Goal: Task Accomplishment & Management: Complete application form

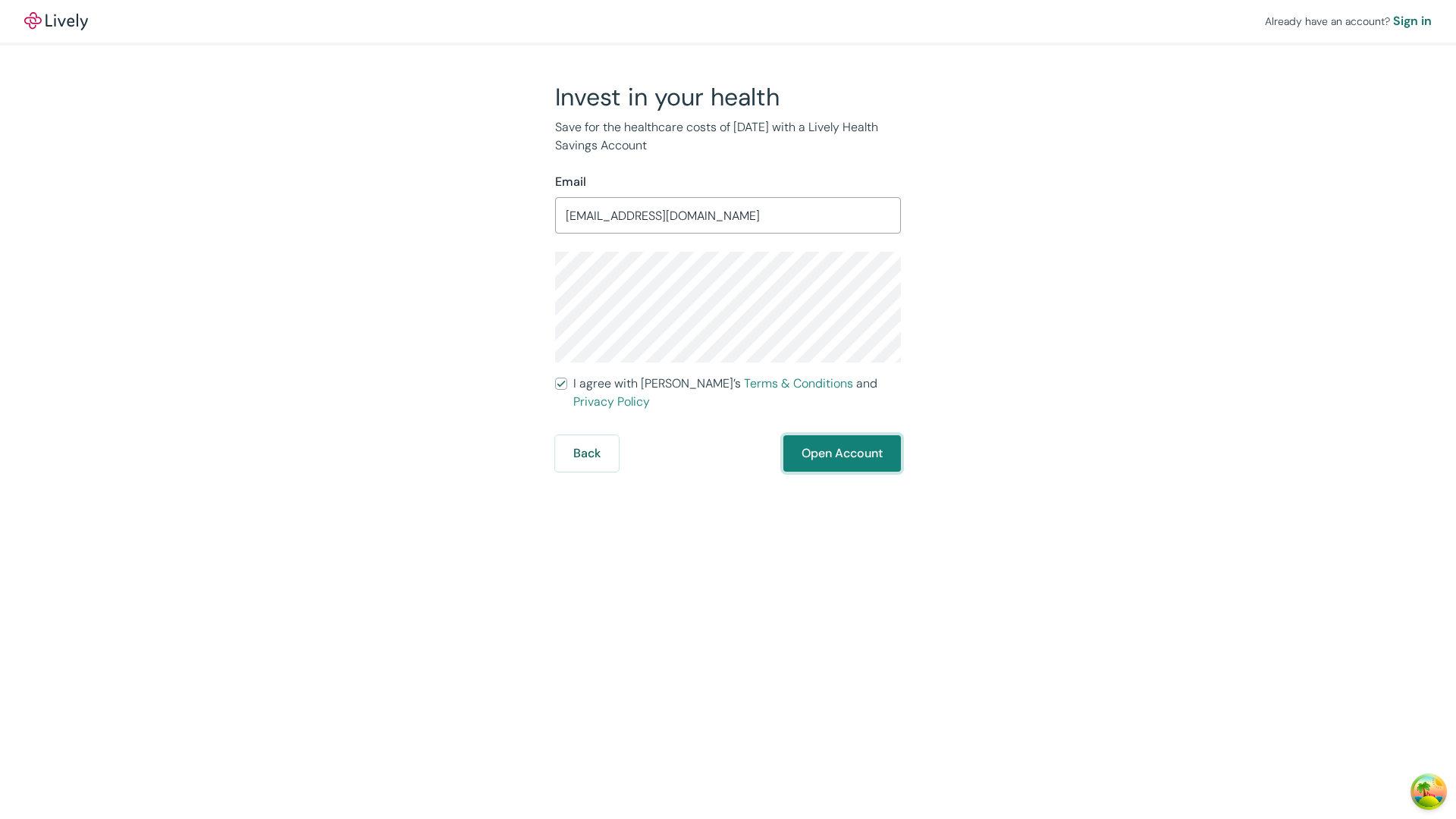
click at [841, 435] on button "Open Account" at bounding box center [842, 453] width 118 height 37
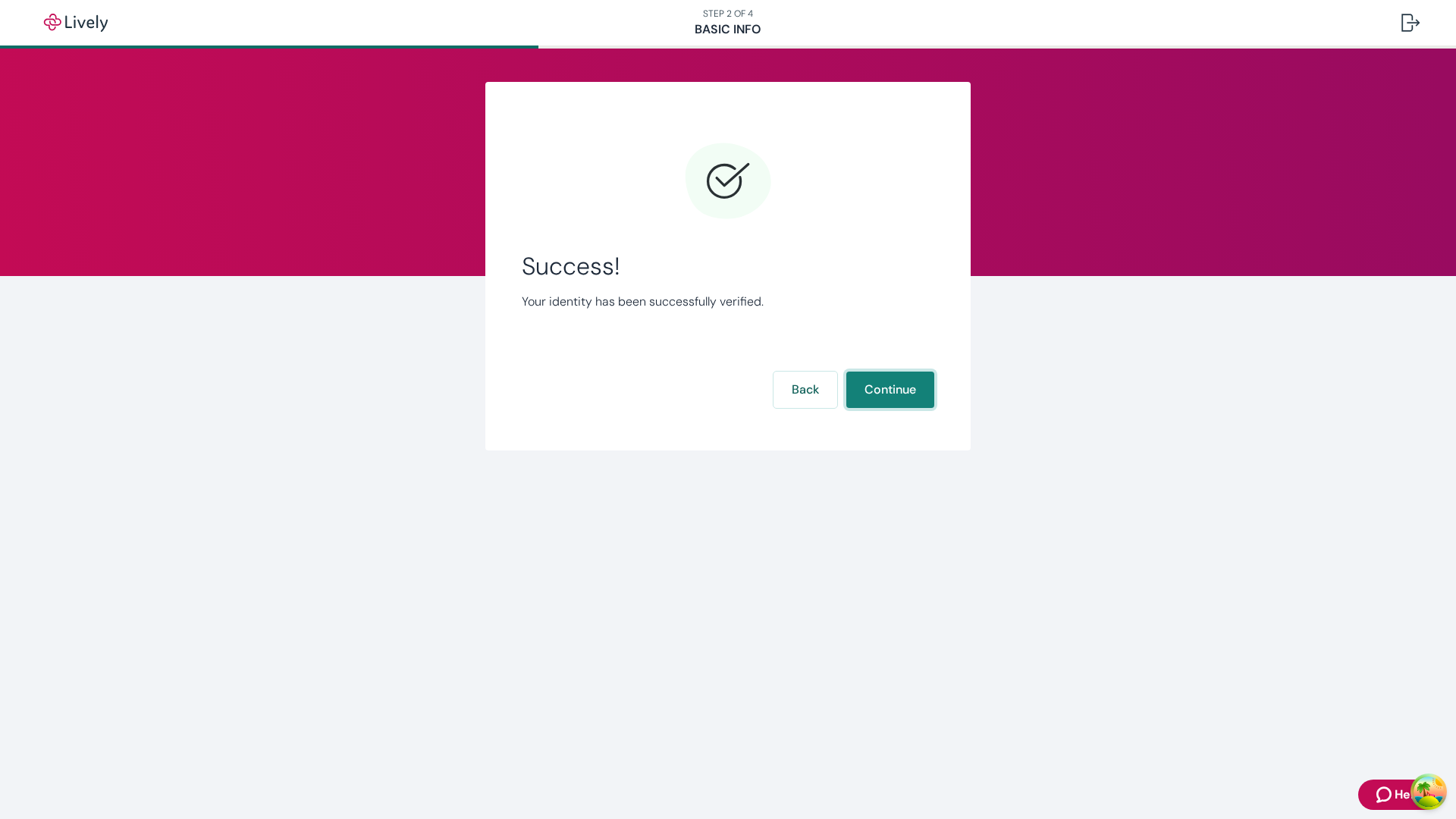
click at [890, 390] on button "Continue" at bounding box center [890, 390] width 88 height 37
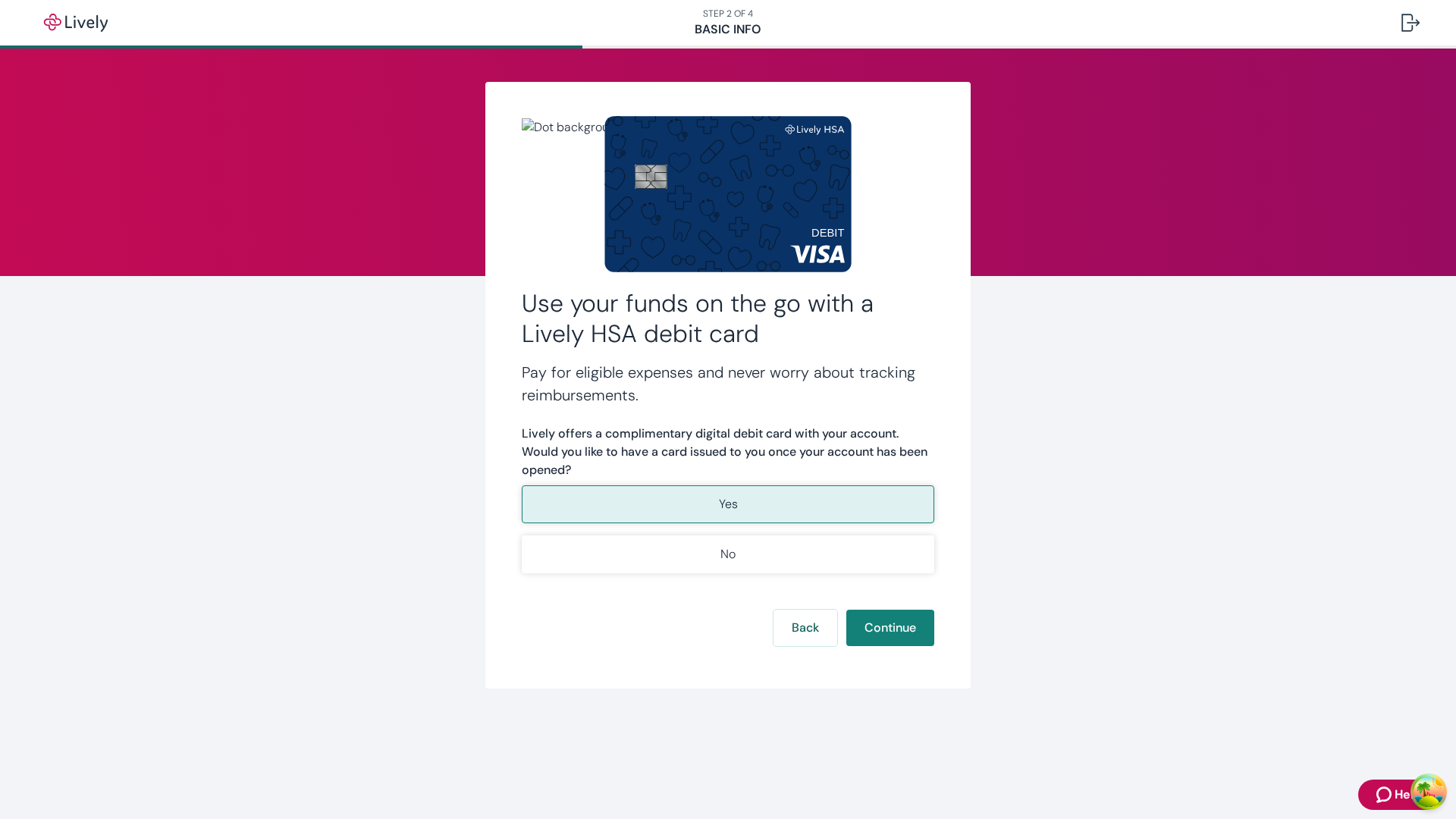
click at [728, 504] on p "Yes" at bounding box center [728, 504] width 19 height 18
click at [890, 628] on button "Continue" at bounding box center [890, 628] width 88 height 37
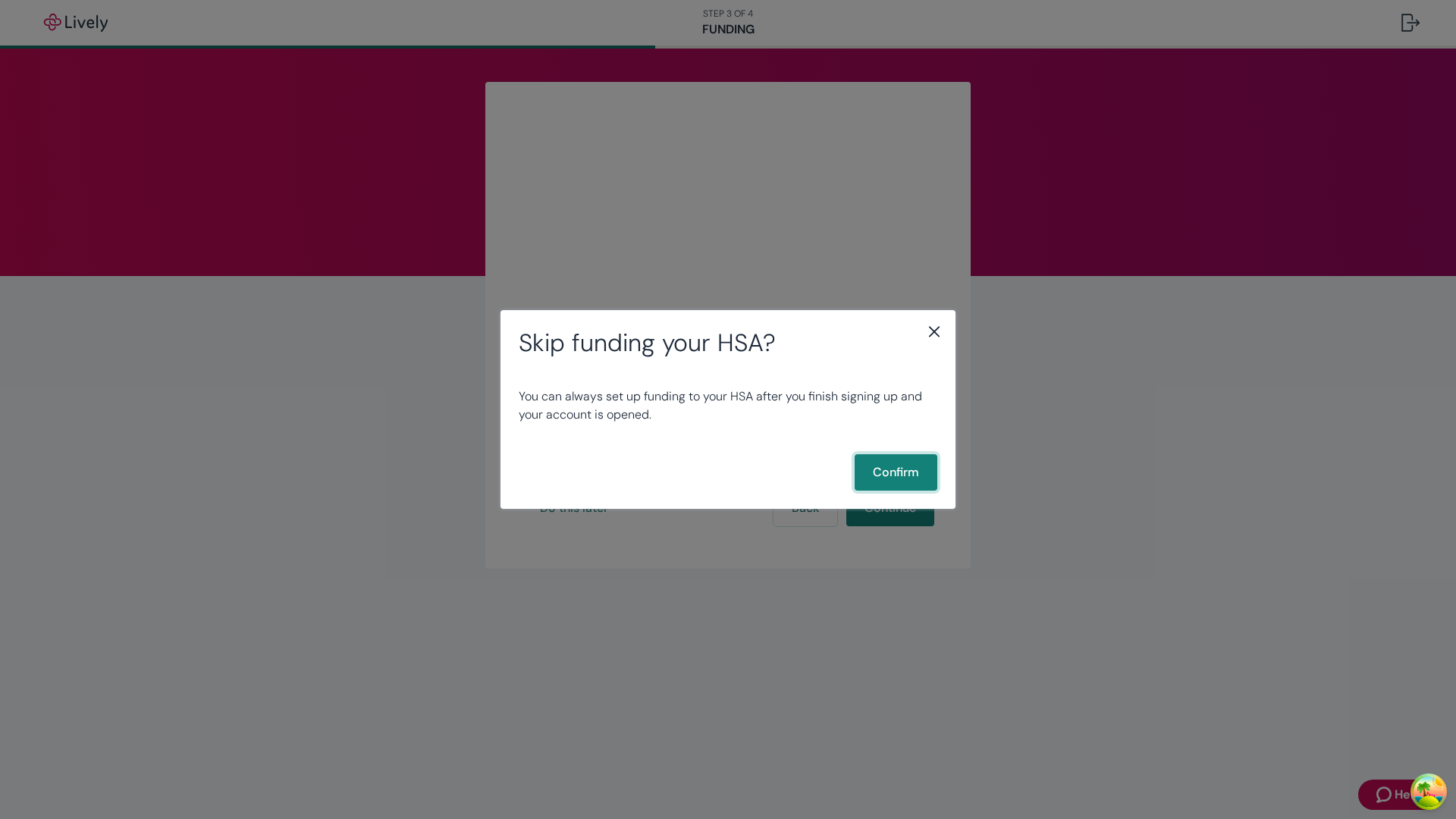
click at [896, 473] on button "Confirm" at bounding box center [896, 472] width 83 height 37
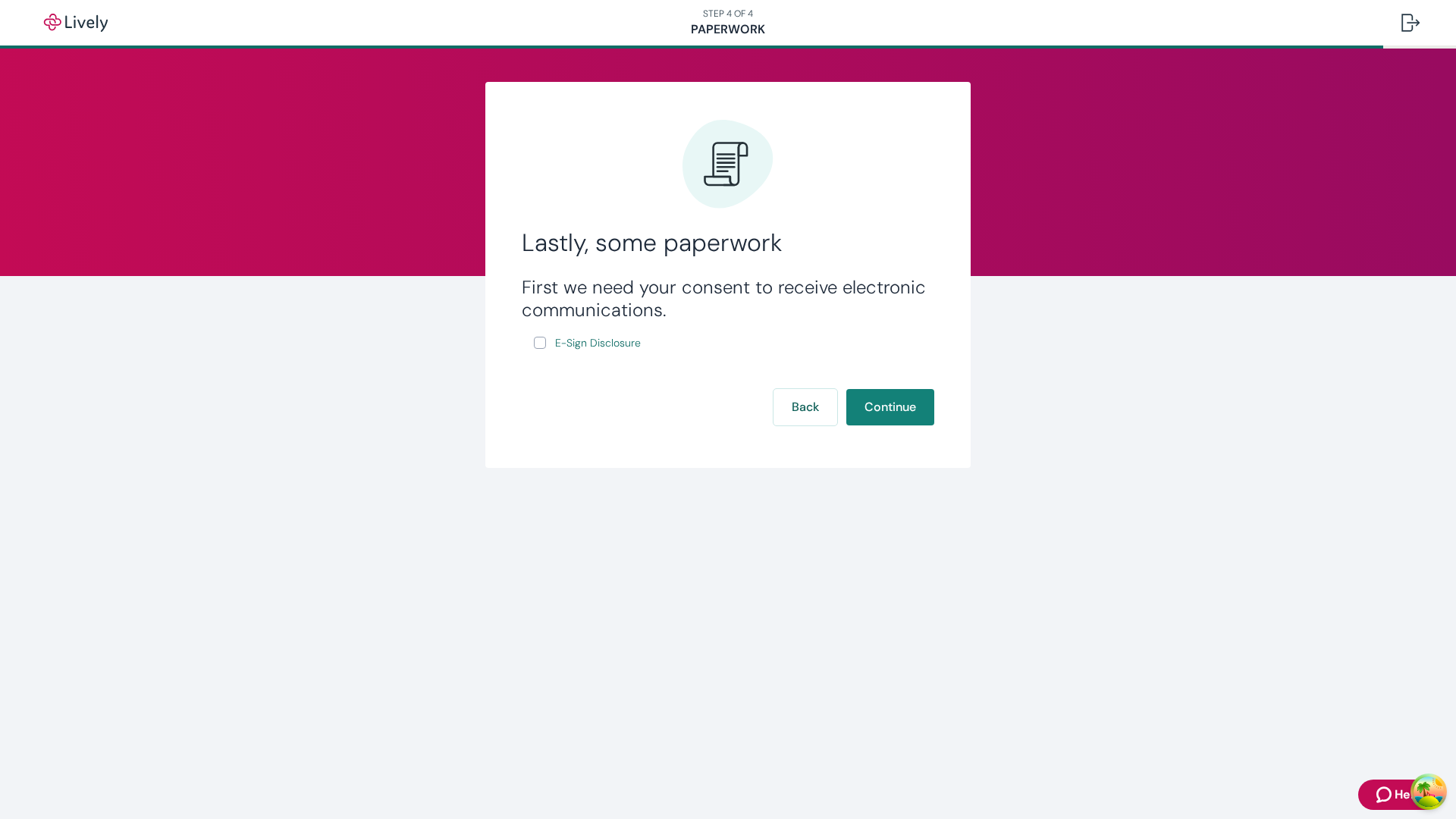
click at [540, 343] on input "E-Sign Disclosure" at bounding box center [540, 343] width 12 height 12
checkbox input "true"
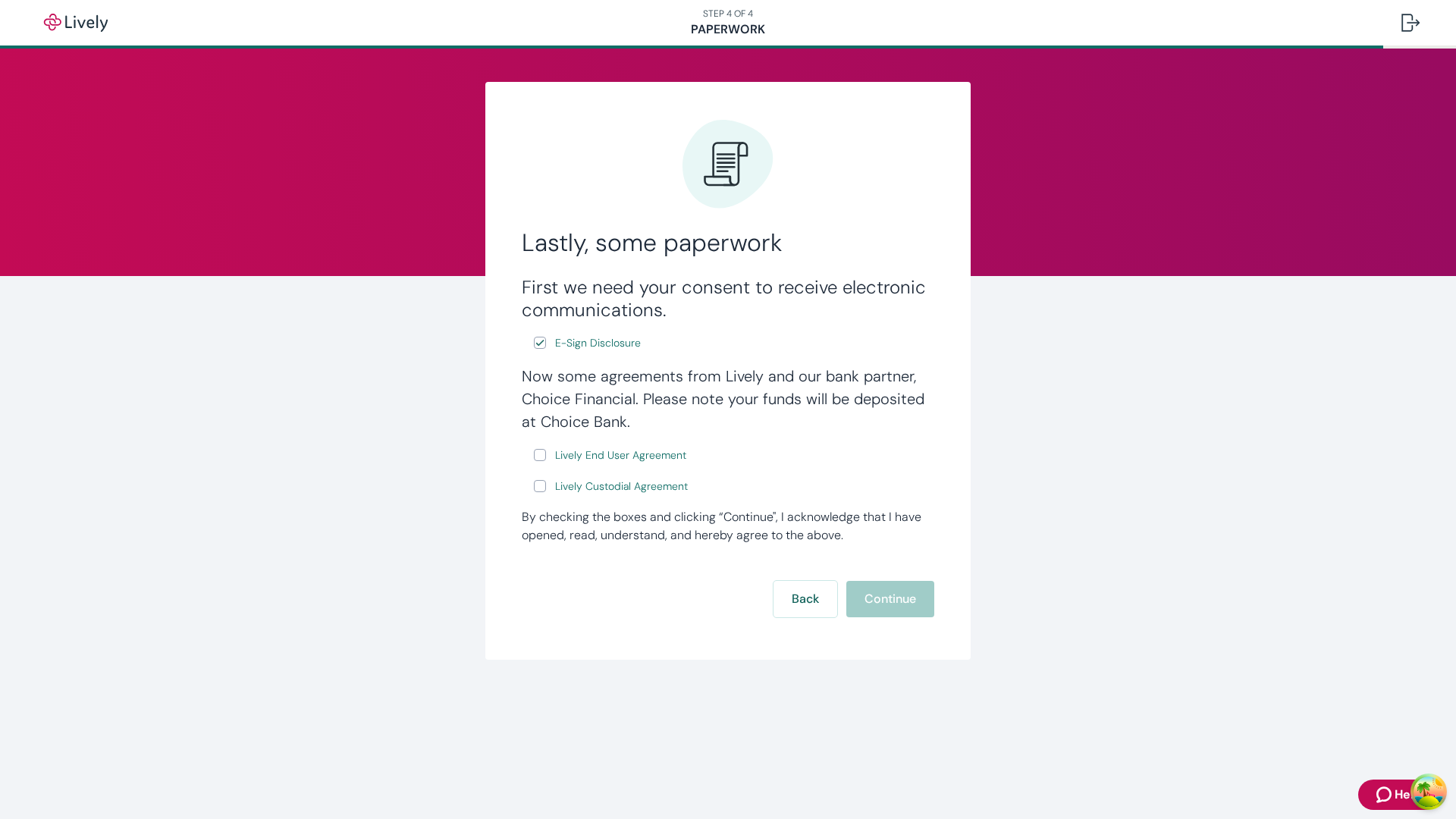
click at [540, 455] on input "Lively End User Agreement" at bounding box center [540, 455] width 12 height 12
checkbox input "true"
click at [540, 487] on input "Lively Custodial Agreement" at bounding box center [540, 486] width 12 height 12
checkbox input "true"
click at [890, 601] on button "Continue" at bounding box center [890, 599] width 88 height 37
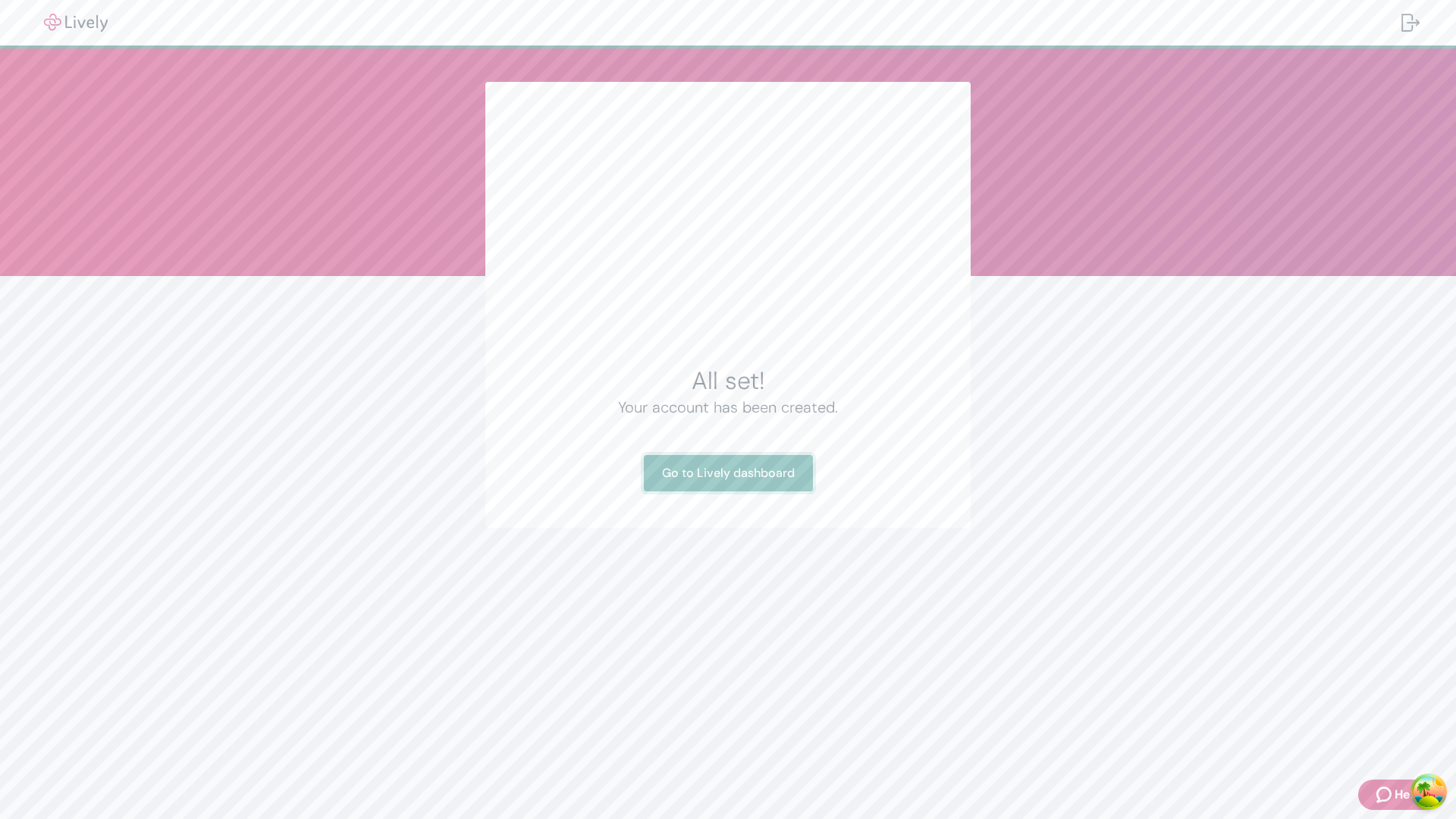
click at [728, 474] on link "Go to Lively dashboard" at bounding box center [728, 473] width 169 height 37
